Goal: Task Accomplishment & Management: Use online tool/utility

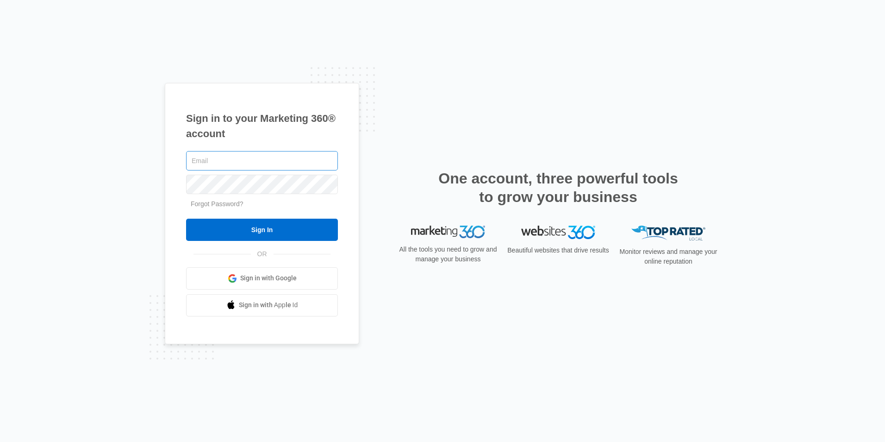
click at [246, 158] on input "text" at bounding box center [262, 160] width 152 height 19
type input "[EMAIL_ADDRESS][DOMAIN_NAME]"
click at [186, 219] on input "Sign In" at bounding box center [262, 230] width 152 height 22
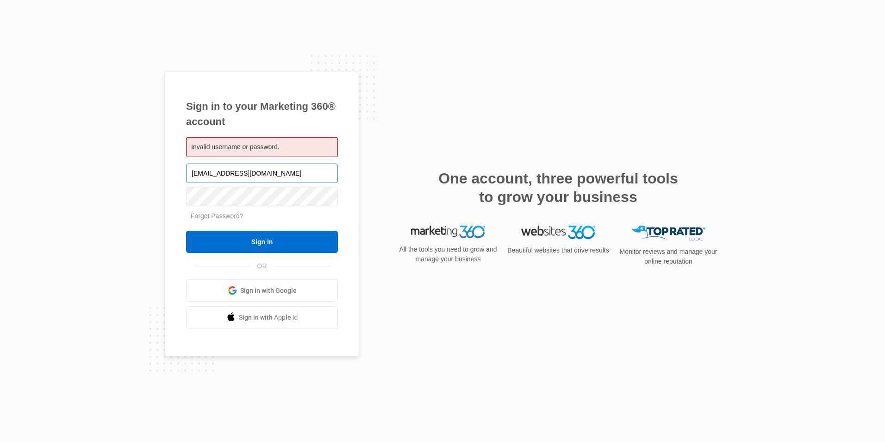
click at [286, 169] on input "[EMAIL_ADDRESS][DOMAIN_NAME]" at bounding box center [262, 172] width 152 height 19
click at [186, 231] on input "Sign In" at bounding box center [262, 242] width 152 height 22
click at [431, 73] on div "Sign in to your Marketing 360® account Invalid username or password. doug_bernh…" at bounding box center [443, 221] width 556 height 300
click at [382, 199] on div "Sign in to your Marketing 360® account Invalid username or password. doug_bernh…" at bounding box center [443, 221] width 556 height 300
click at [302, 167] on input "[EMAIL_ADDRESS][DOMAIN_NAME]" at bounding box center [262, 172] width 152 height 19
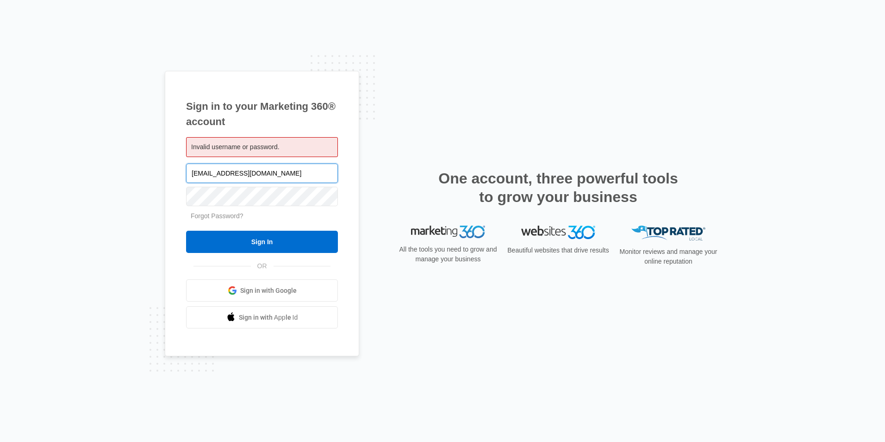
drag, startPoint x: 303, startPoint y: 174, endPoint x: -2, endPoint y: 145, distance: 306.0
click at [0, 145] on html "Sign in to your Marketing 360® account Invalid username or password. doug_bernh…" at bounding box center [442, 221] width 885 height 442
type input "D"
type input "[EMAIL_ADDRESS][DOMAIN_NAME]"
click at [186, 231] on input "Sign In" at bounding box center [262, 242] width 152 height 22
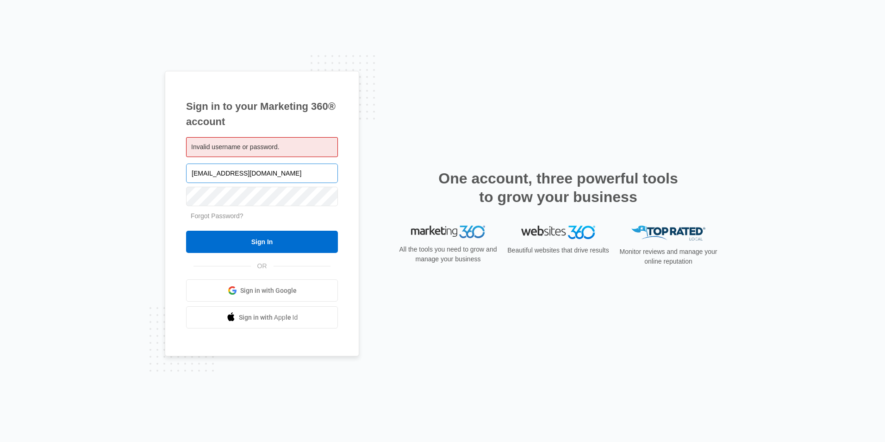
click at [303, 176] on input "[EMAIL_ADDRESS][DOMAIN_NAME]" at bounding box center [262, 172] width 152 height 19
drag, startPoint x: 303, startPoint y: 176, endPoint x: 165, endPoint y: 175, distance: 137.5
click at [165, 175] on div "Sign in to your Marketing 360® account Invalid username or password. doug_bernh…" at bounding box center [262, 214] width 194 height 286
type input "doug@truthdyno.com"
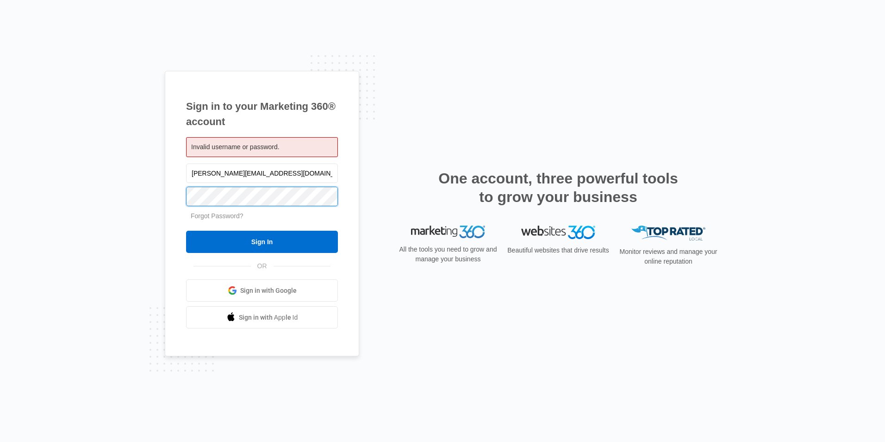
click at [186, 231] on input "Sign In" at bounding box center [262, 242] width 152 height 22
drag, startPoint x: 294, startPoint y: 177, endPoint x: 125, endPoint y: 188, distance: 169.8
click at [125, 188] on div "Sign in to your Marketing 360® account Invalid username or password. [PERSON_NA…" at bounding box center [442, 221] width 885 height 442
type input "D"
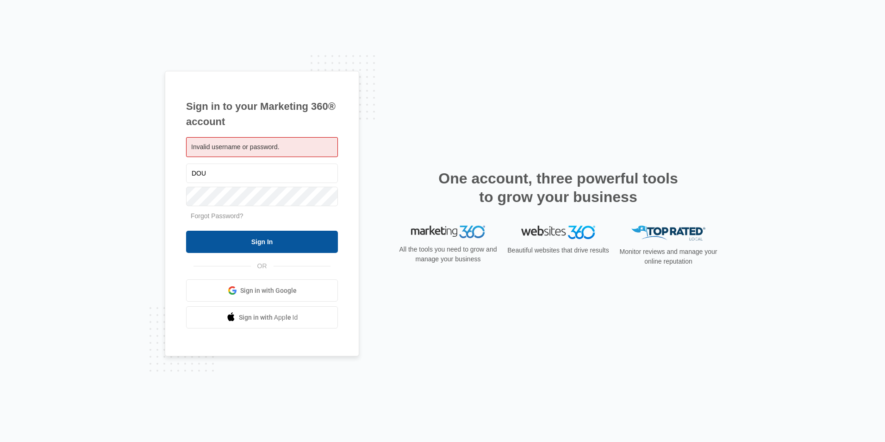
type input "[EMAIL_ADDRESS][DOMAIN_NAME]"
click at [275, 244] on input "Sign In" at bounding box center [262, 242] width 152 height 22
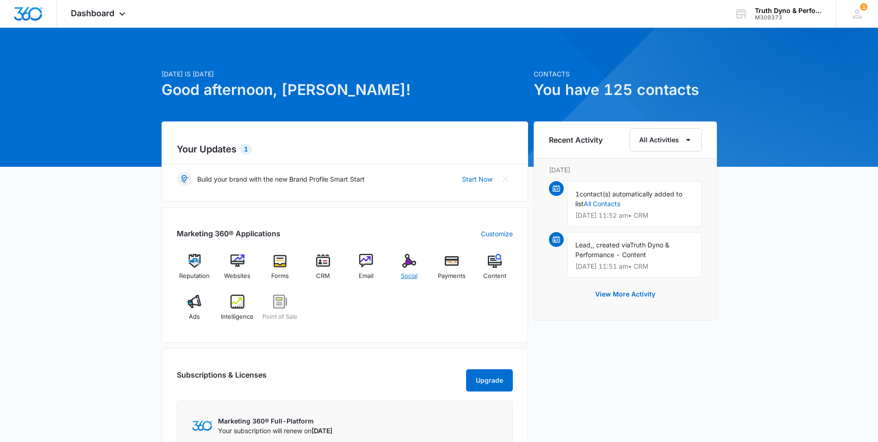
click at [414, 260] on img at bounding box center [409, 261] width 14 height 14
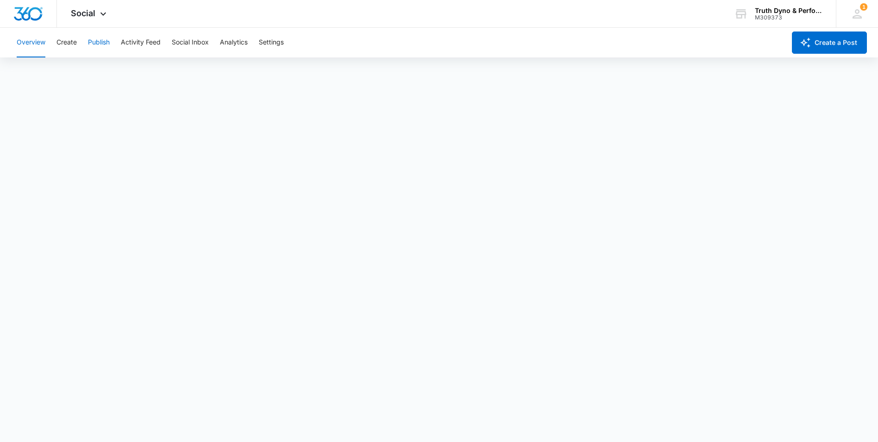
click at [109, 42] on button "Publish" at bounding box center [99, 43] width 22 height 30
click at [841, 44] on button "Create a Post" at bounding box center [829, 42] width 75 height 22
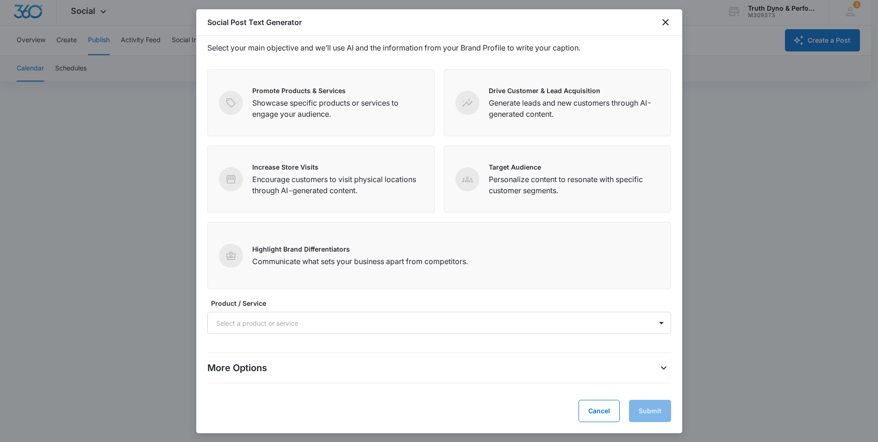
scroll to position [6, 0]
click at [530, 324] on div at bounding box center [428, 323] width 424 height 12
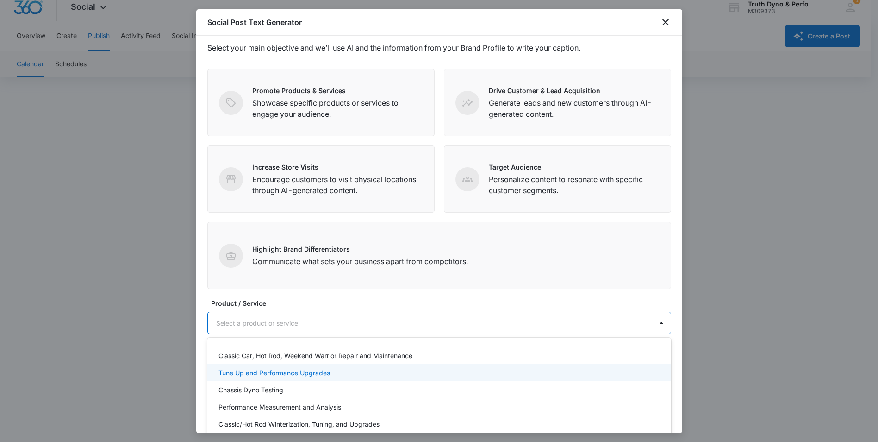
click at [325, 373] on p "Tune Up and Performance Upgrades" at bounding box center [275, 373] width 112 height 10
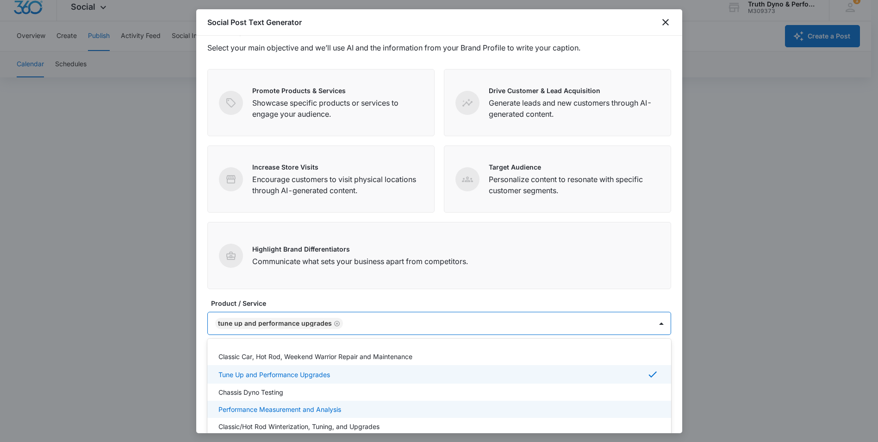
click at [822, 287] on div at bounding box center [439, 221] width 878 height 442
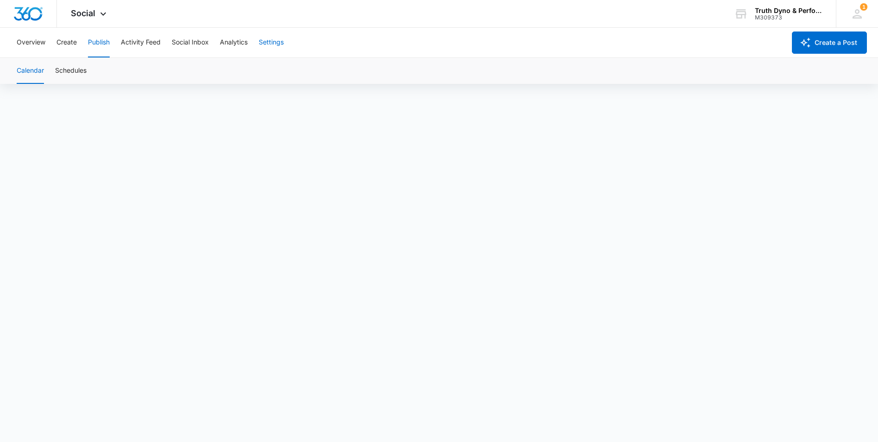
scroll to position [0, 0]
